Goal: Transaction & Acquisition: Purchase product/service

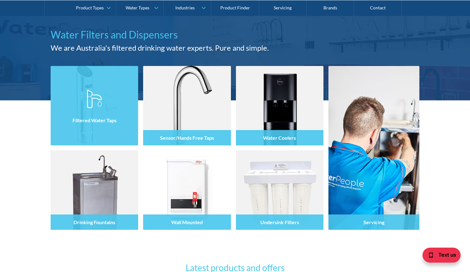
click at [70, 131] on div "Filtered Water Taps" at bounding box center [94, 118] width 87 height 53
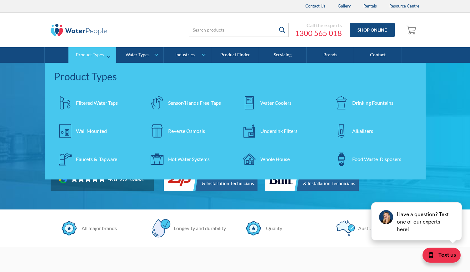
click at [100, 101] on div "Filtered Water Taps" at bounding box center [97, 102] width 42 height 7
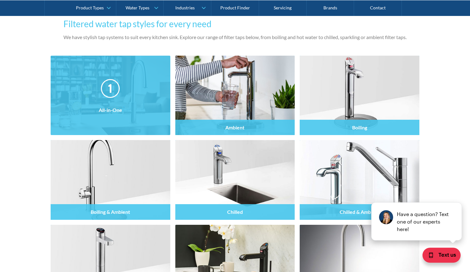
scroll to position [617, 0]
